Goal: Information Seeking & Learning: Learn about a topic

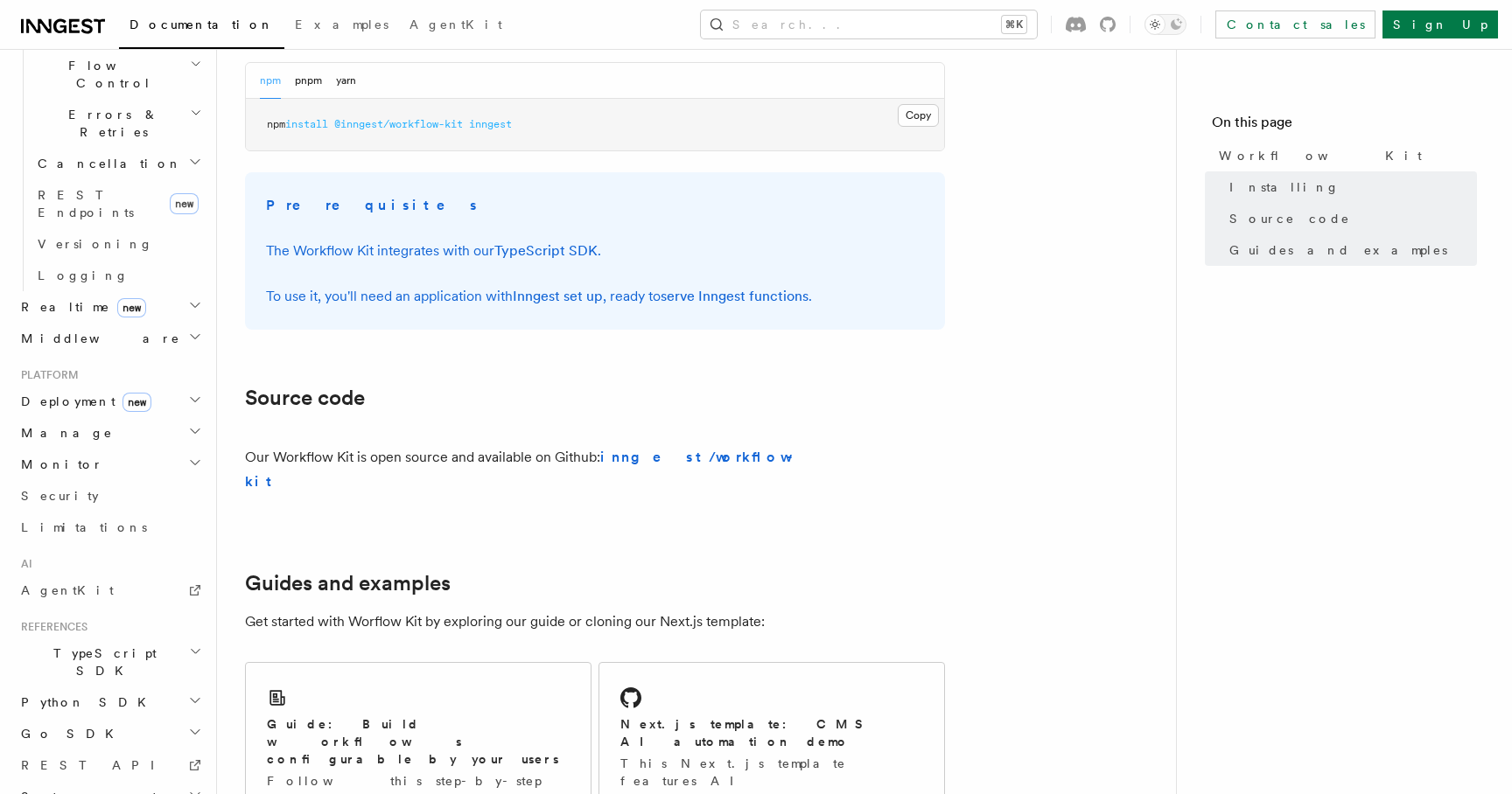
scroll to position [798, 0]
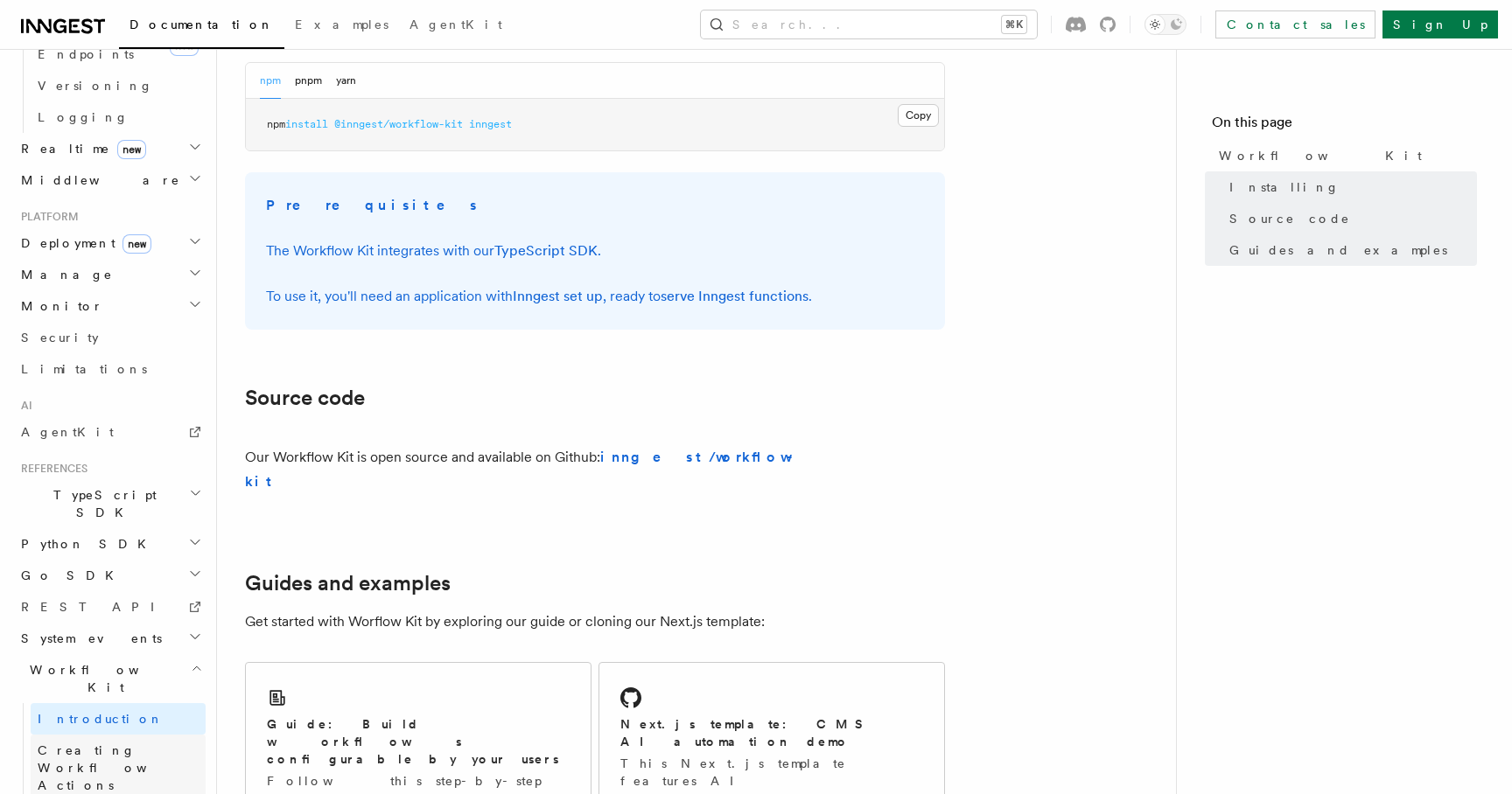
click at [127, 743] on span "Creating Workflow Actions" at bounding box center [114, 767] width 152 height 49
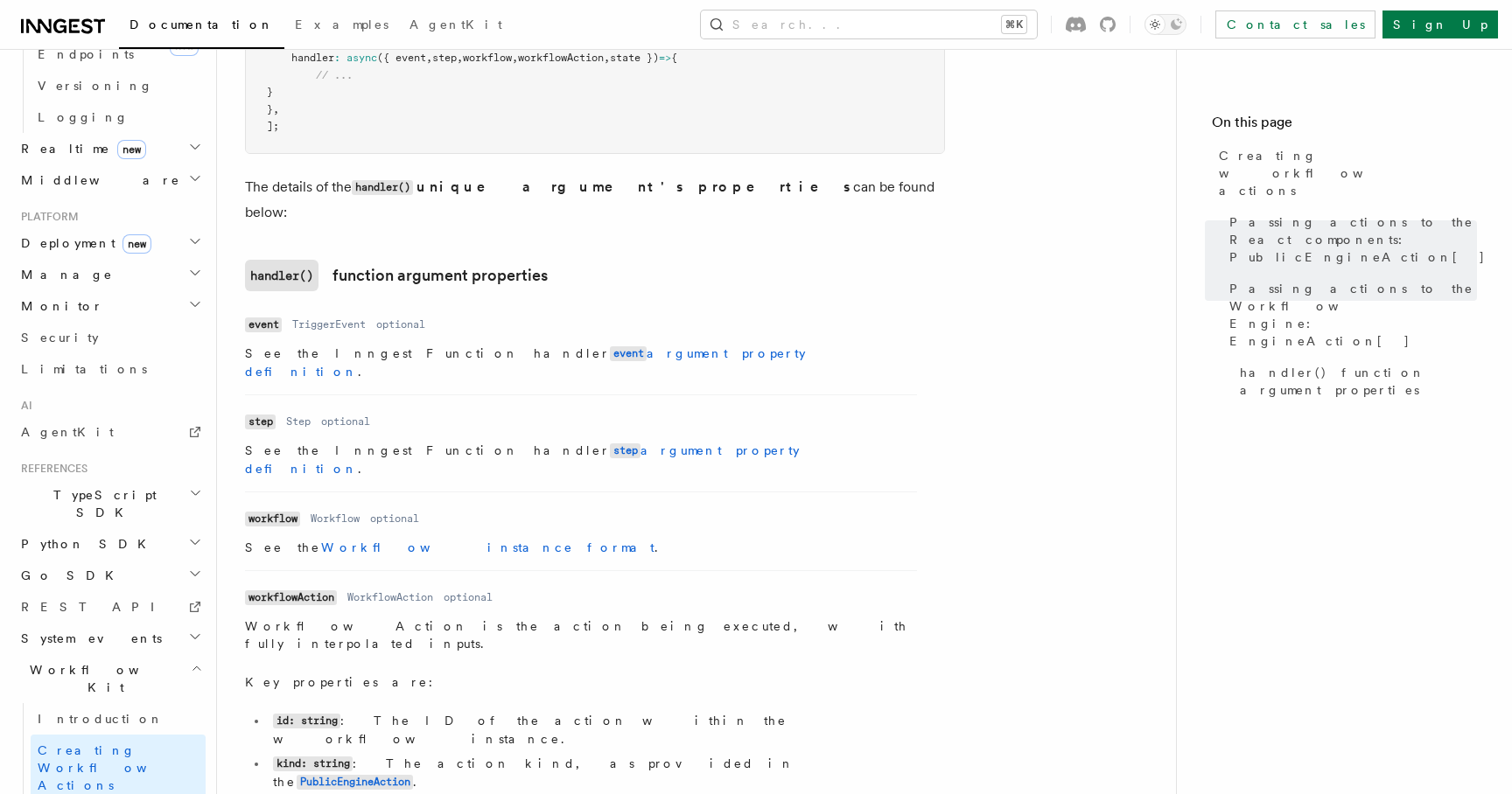
scroll to position [2386, 0]
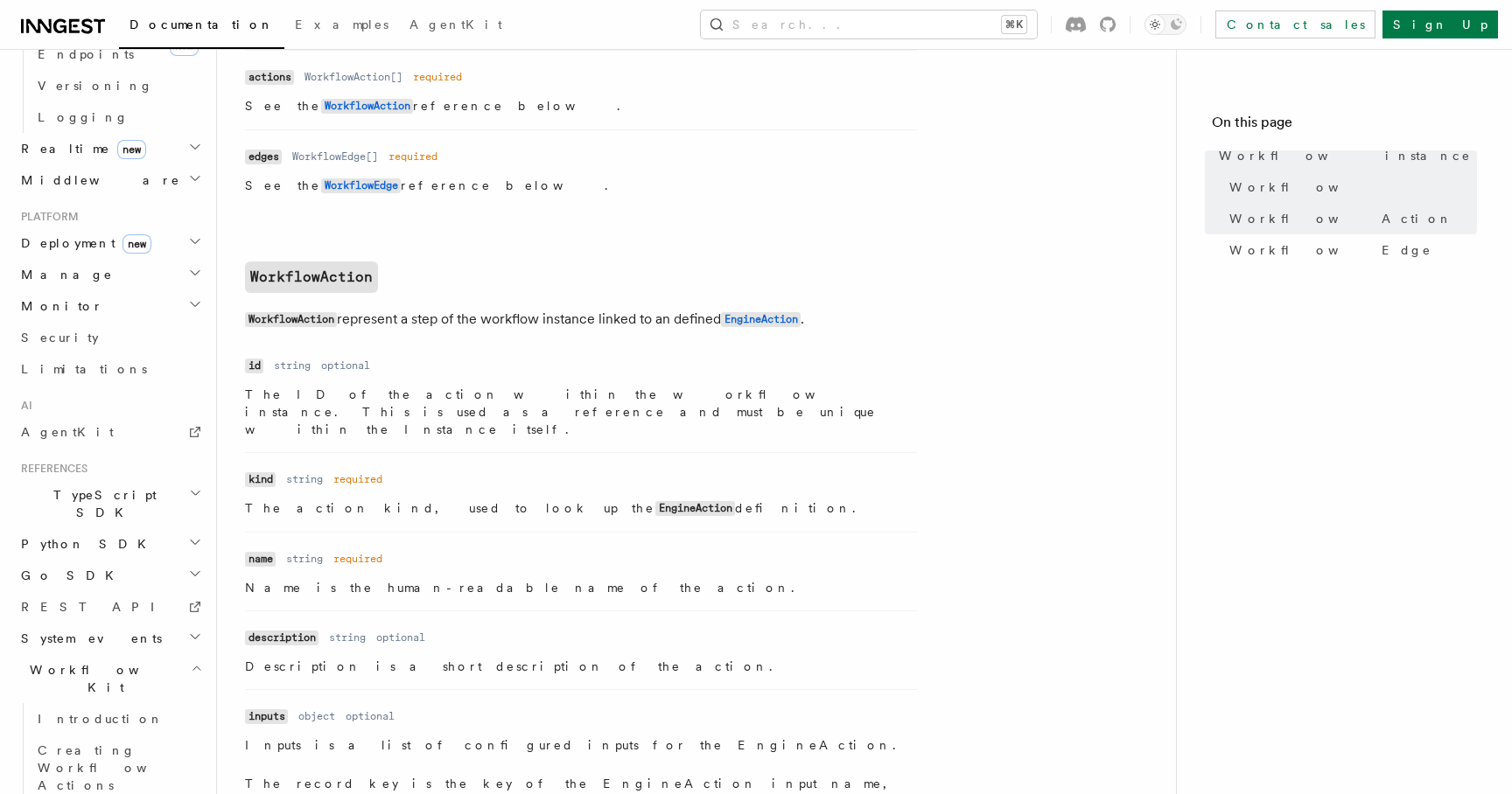
scroll to position [1384, 0]
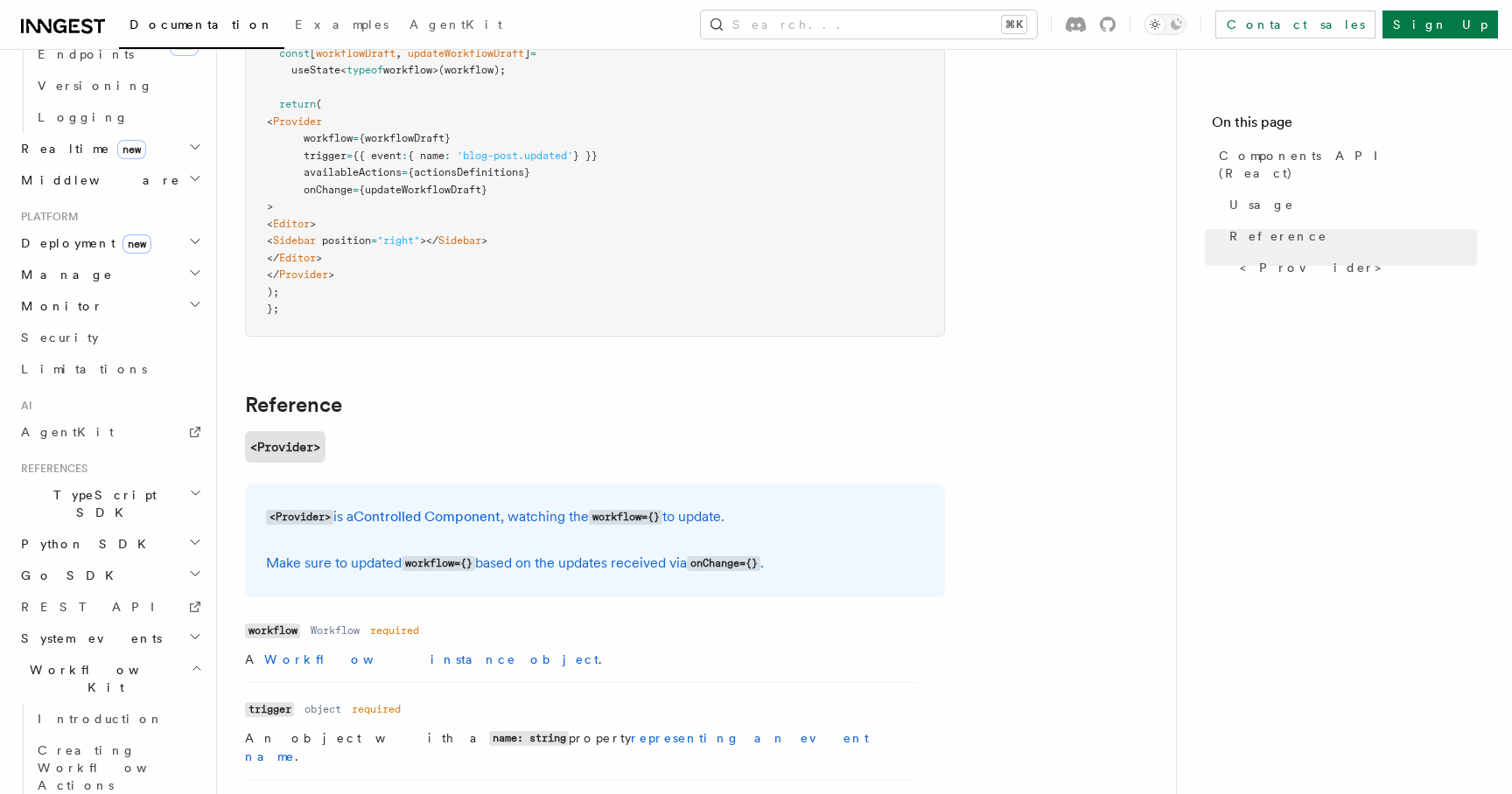
scroll to position [888, 0]
